Goal: Task Accomplishment & Management: Use online tool/utility

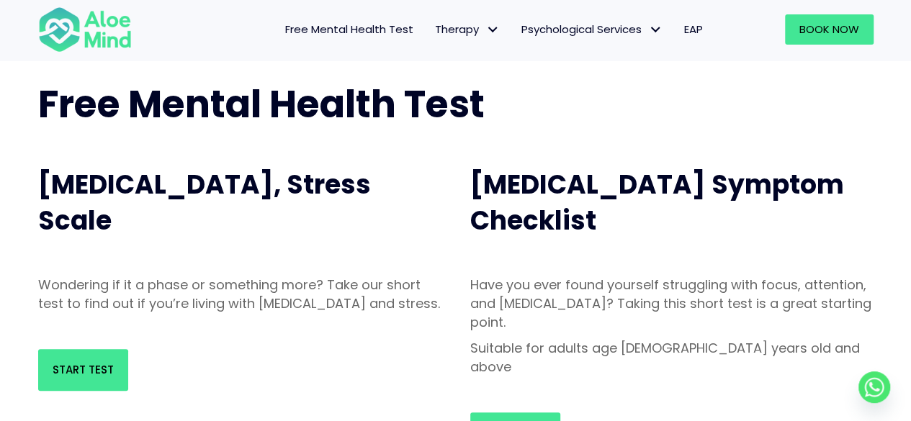
scroll to position [48, 0]
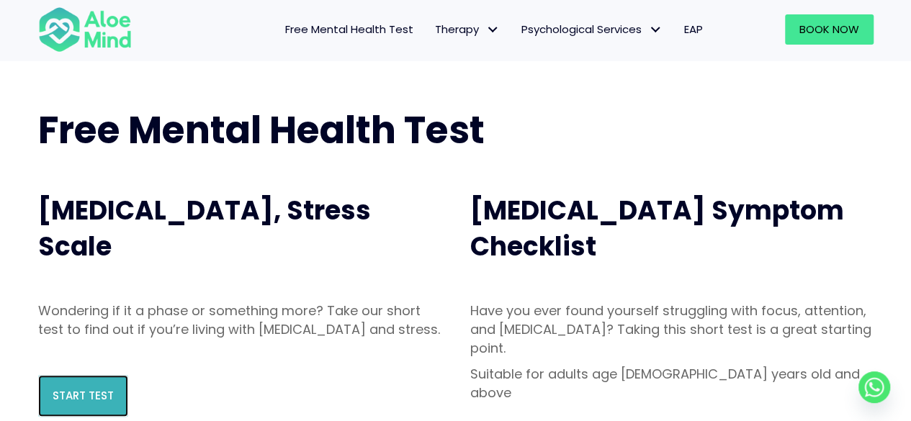
click at [76, 403] on span "Start Test" at bounding box center [83, 395] width 61 height 15
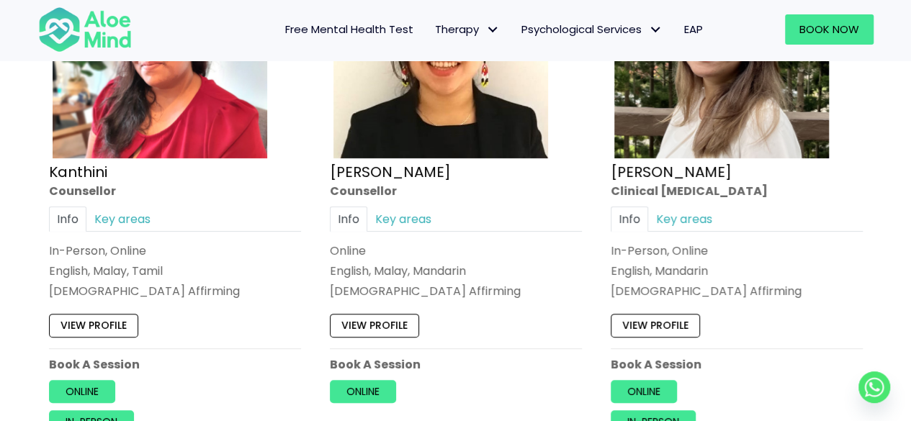
scroll to position [2501, 0]
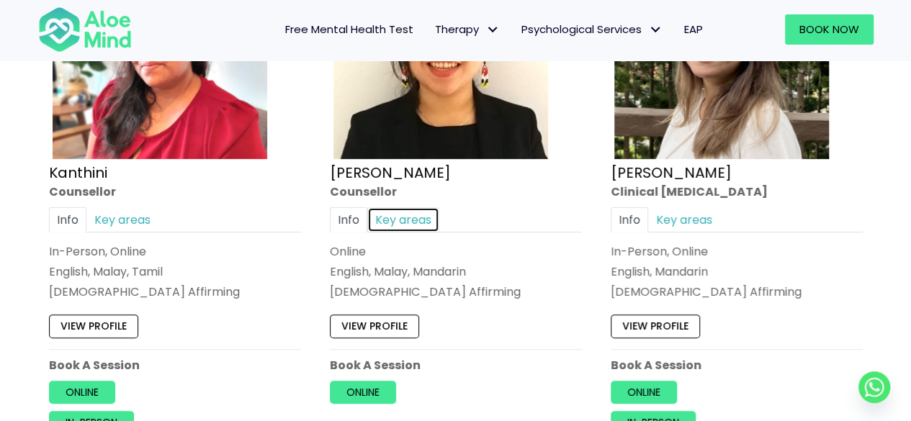
click at [409, 211] on link "Key areas" at bounding box center [403, 219] width 72 height 25
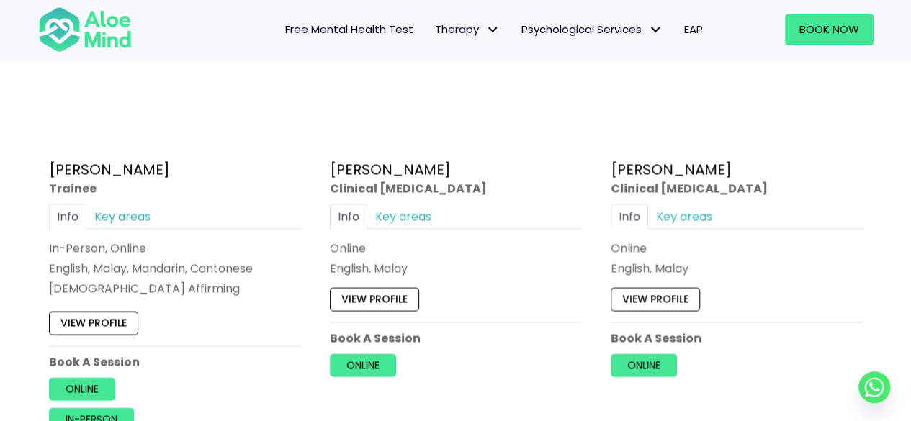
scroll to position [4098, 0]
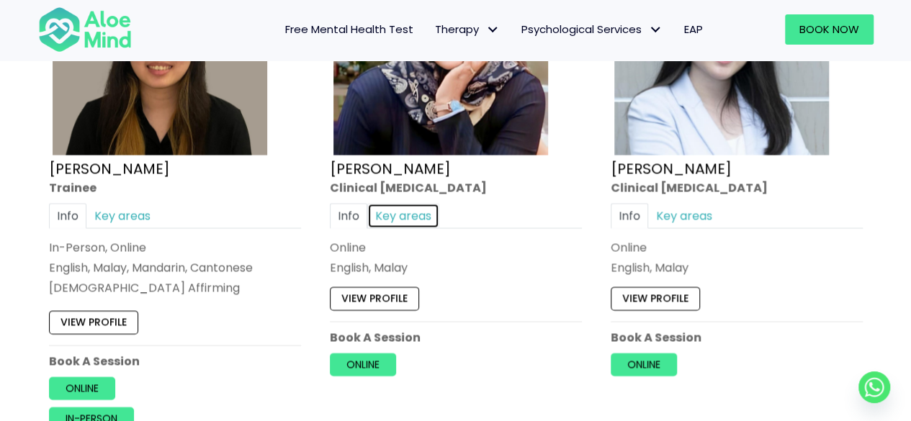
click at [400, 203] on link "Key areas" at bounding box center [403, 215] width 72 height 25
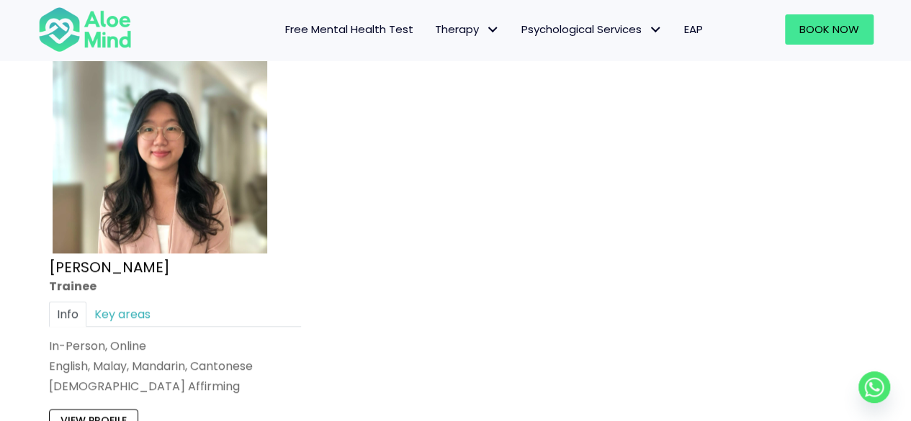
scroll to position [6122, 0]
click at [138, 301] on link "Key areas" at bounding box center [122, 313] width 72 height 25
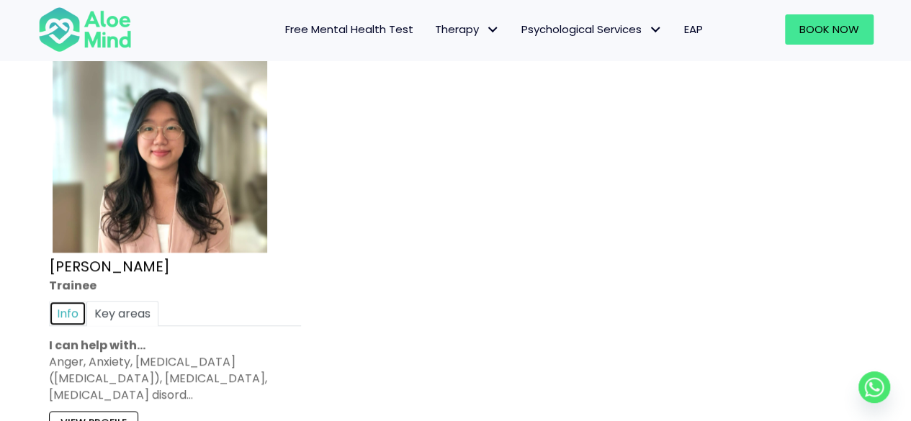
click at [80, 301] on link "Info" at bounding box center [67, 313] width 37 height 25
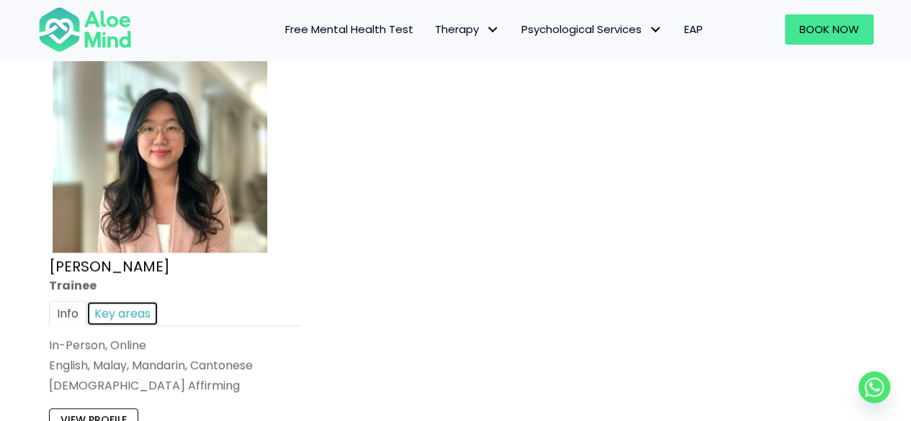
click at [115, 301] on link "Key areas" at bounding box center [122, 313] width 72 height 25
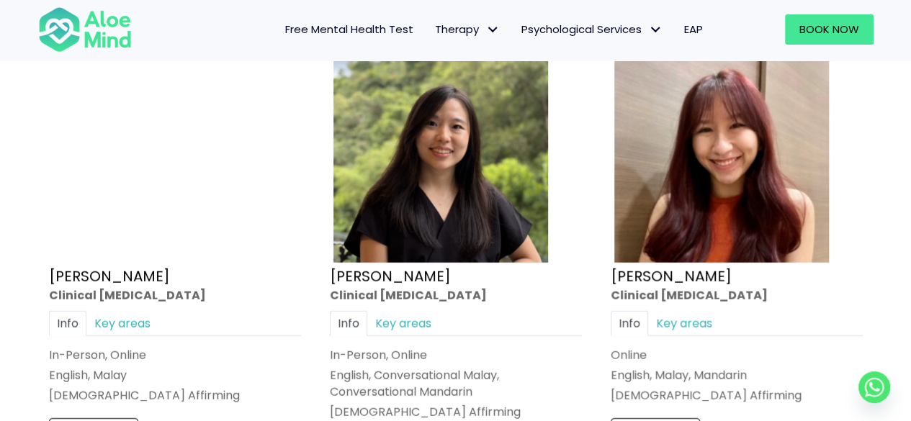
scroll to position [1850, 0]
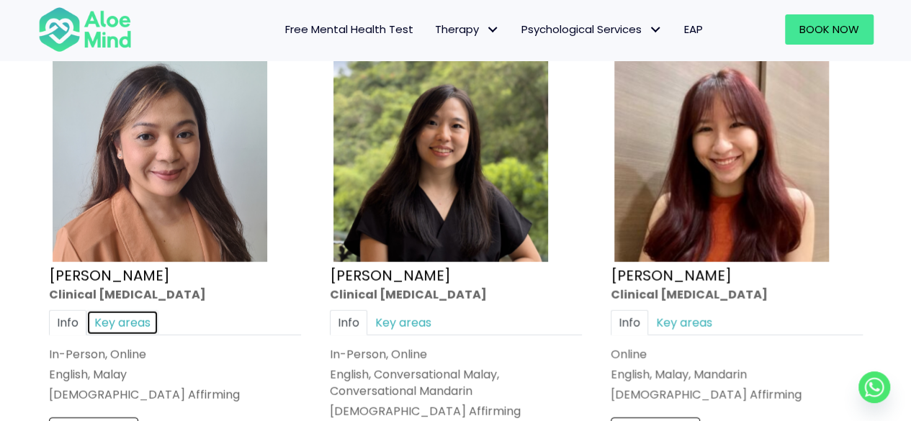
click at [117, 313] on link "Key areas" at bounding box center [122, 322] width 72 height 25
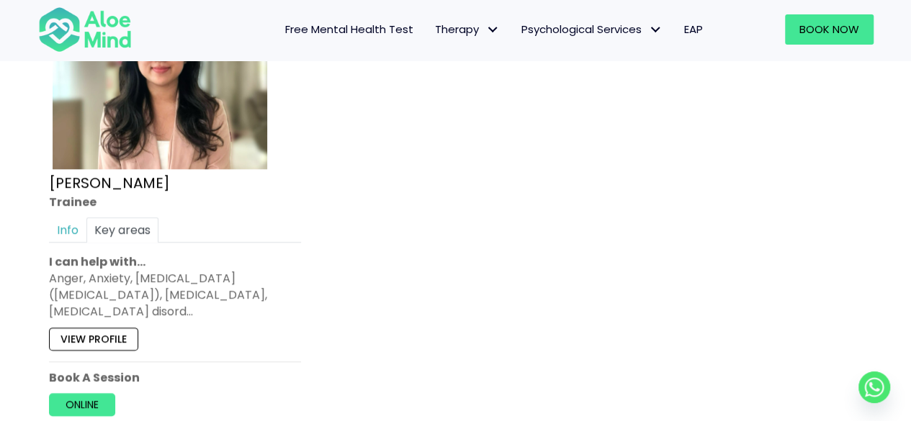
scroll to position [6278, 0]
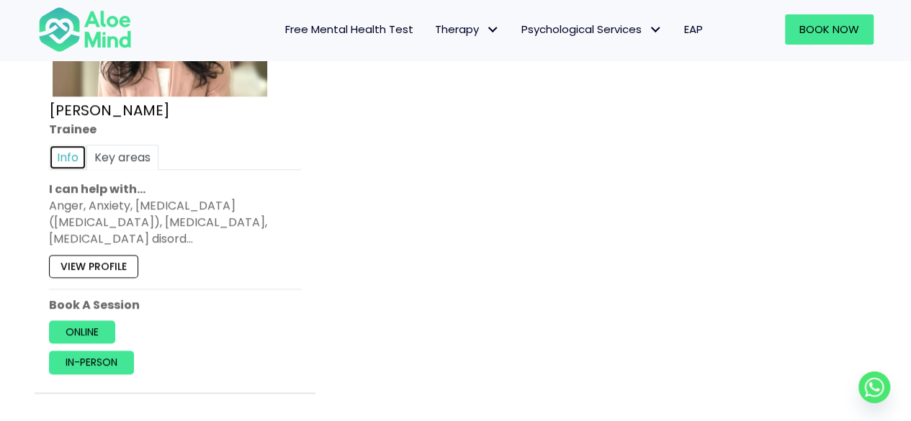
click at [70, 145] on link "Info" at bounding box center [67, 157] width 37 height 25
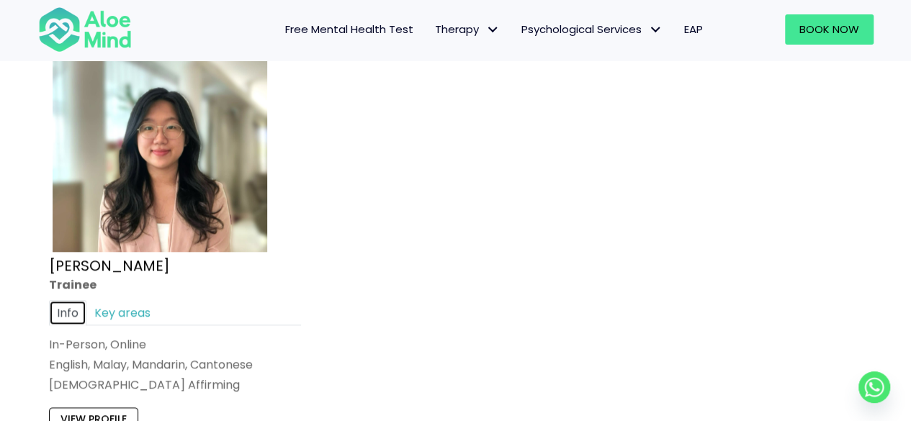
scroll to position [6103, 0]
